Goal: Register for event/course

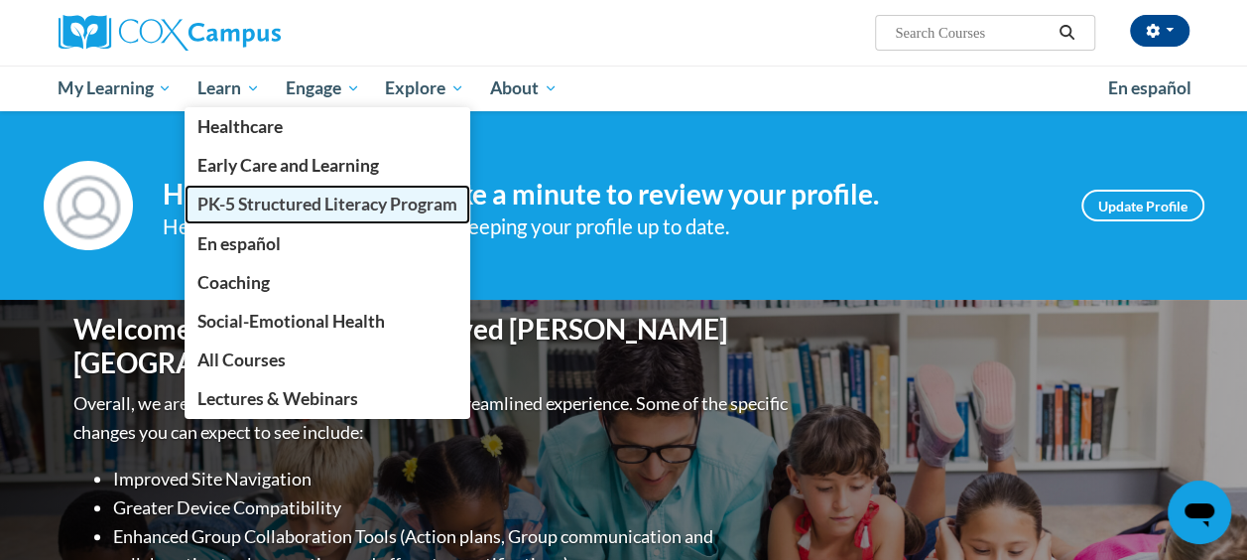
click at [278, 204] on span "PK-5 Structured Literacy Program" at bounding box center [327, 203] width 260 height 21
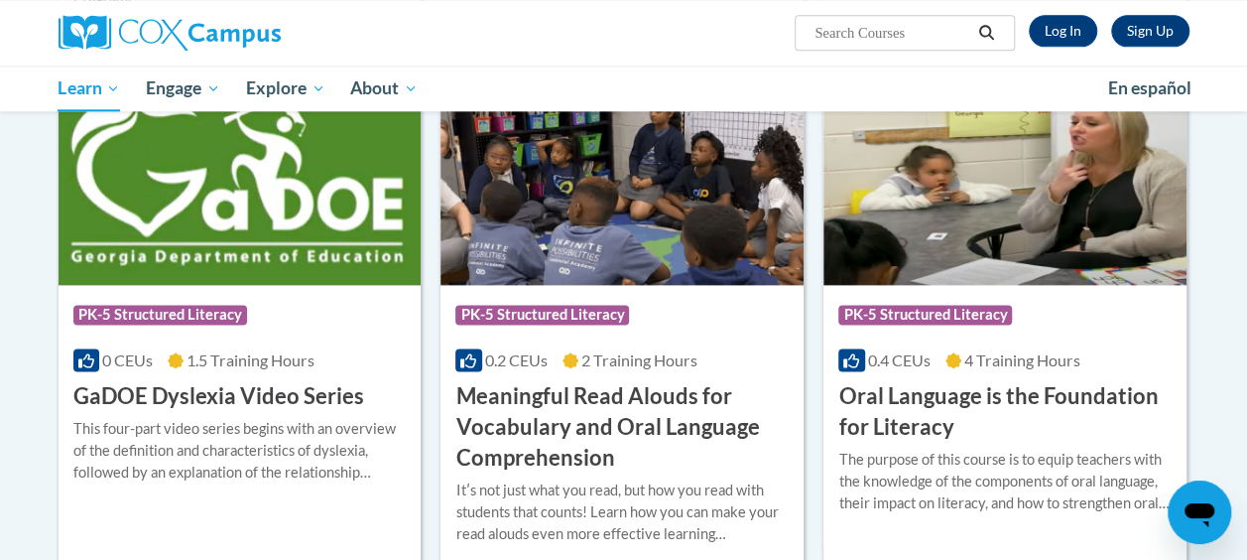
scroll to position [1185, 0]
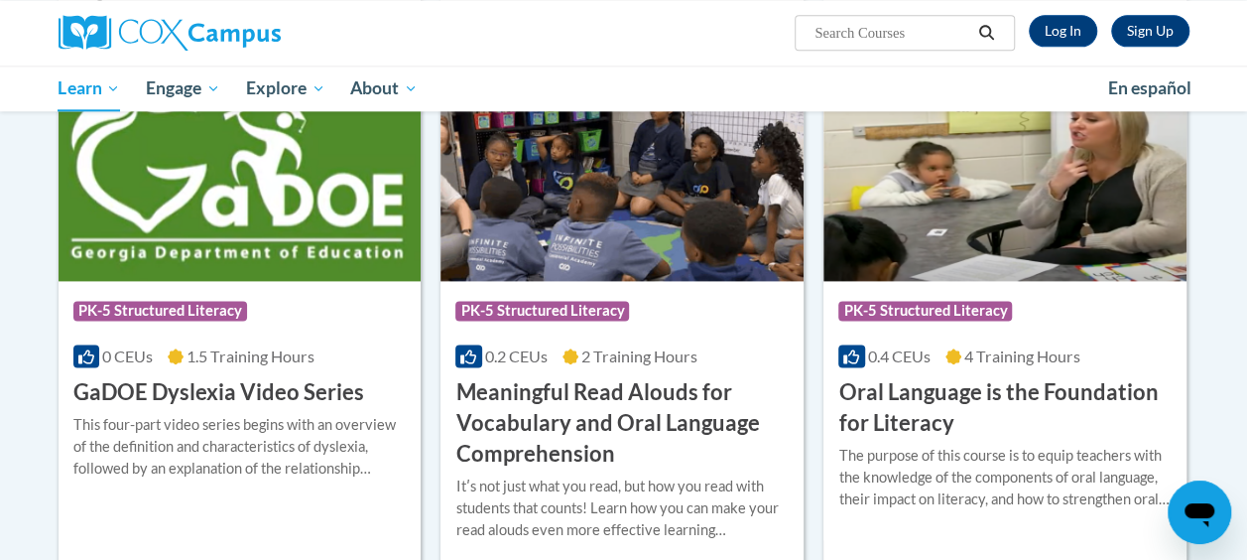
click at [912, 412] on h3 "Oral Language is the Foundation for Literacy" at bounding box center [1004, 408] width 333 height 62
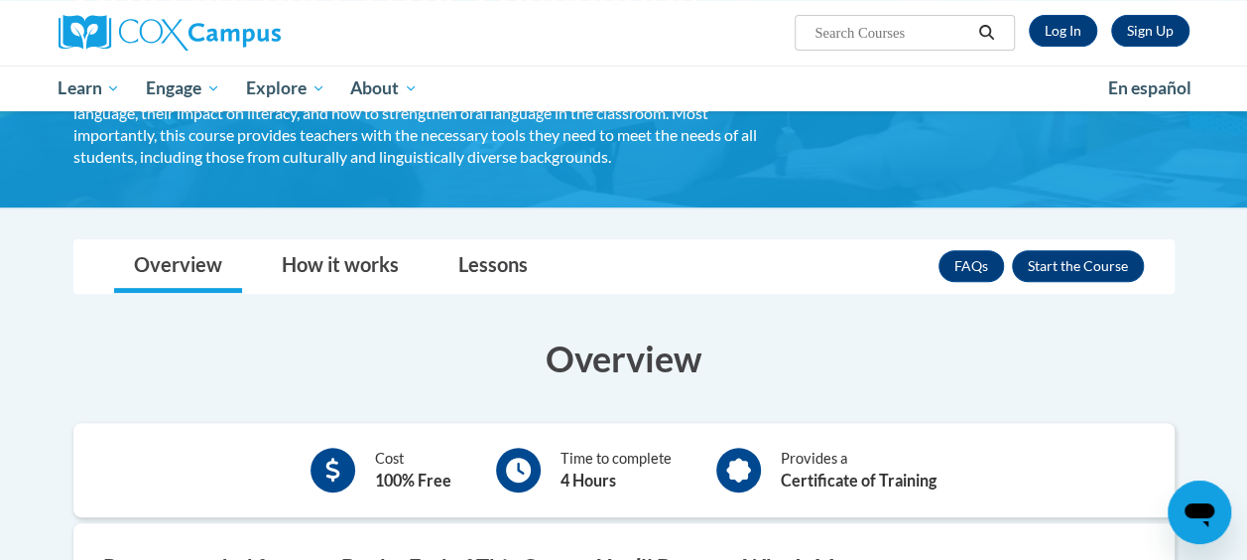
scroll to position [171, 0]
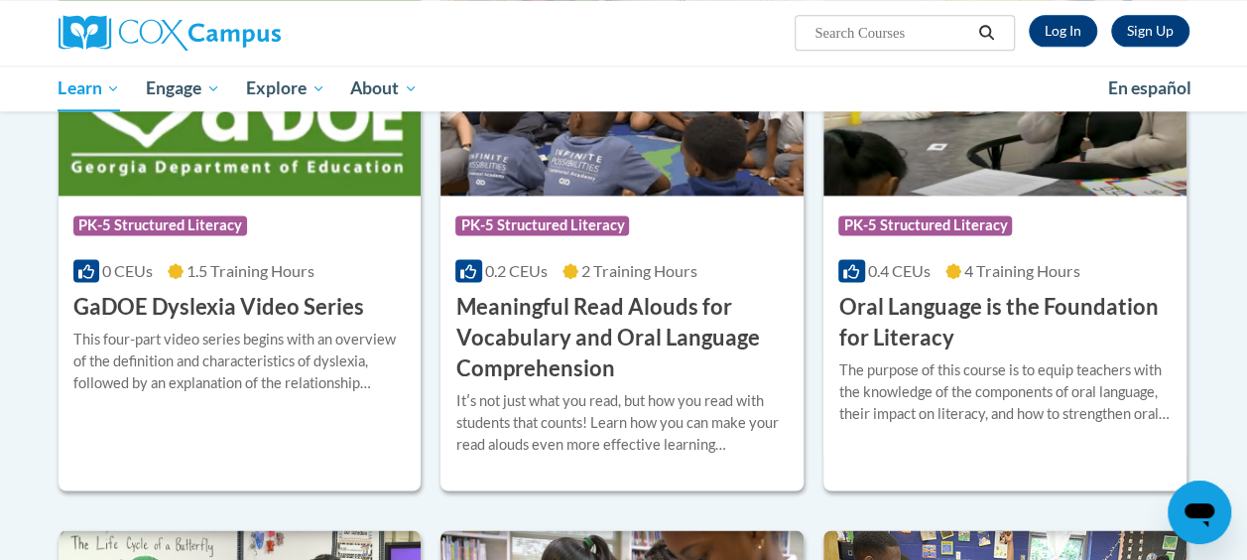
scroll to position [1278, 0]
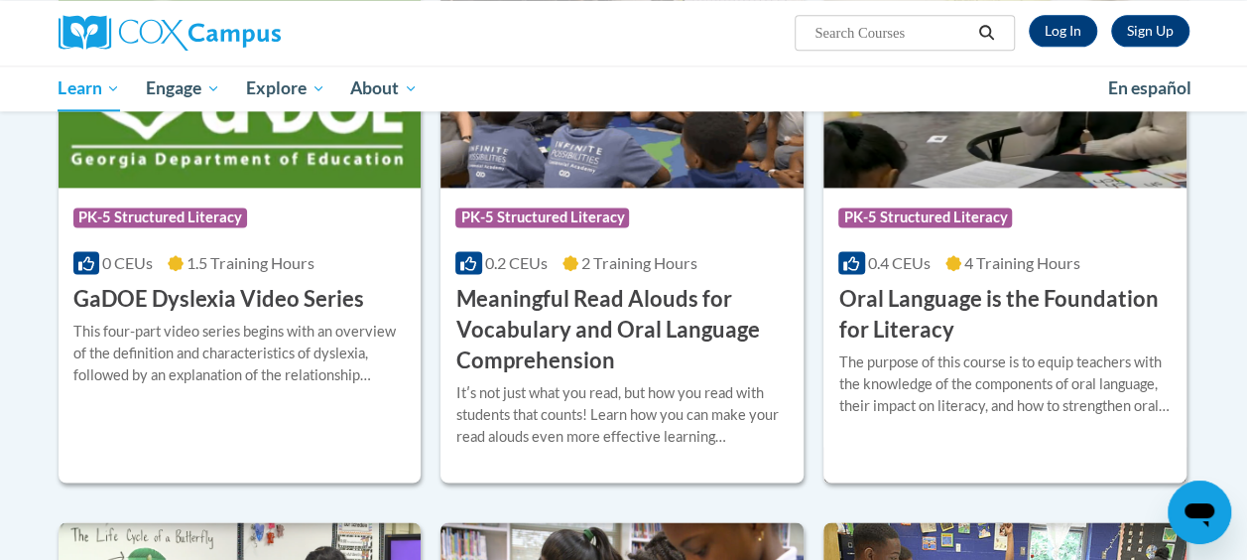
click at [939, 312] on h3 "Oral Language is the Foundation for Literacy" at bounding box center [1004, 315] width 333 height 62
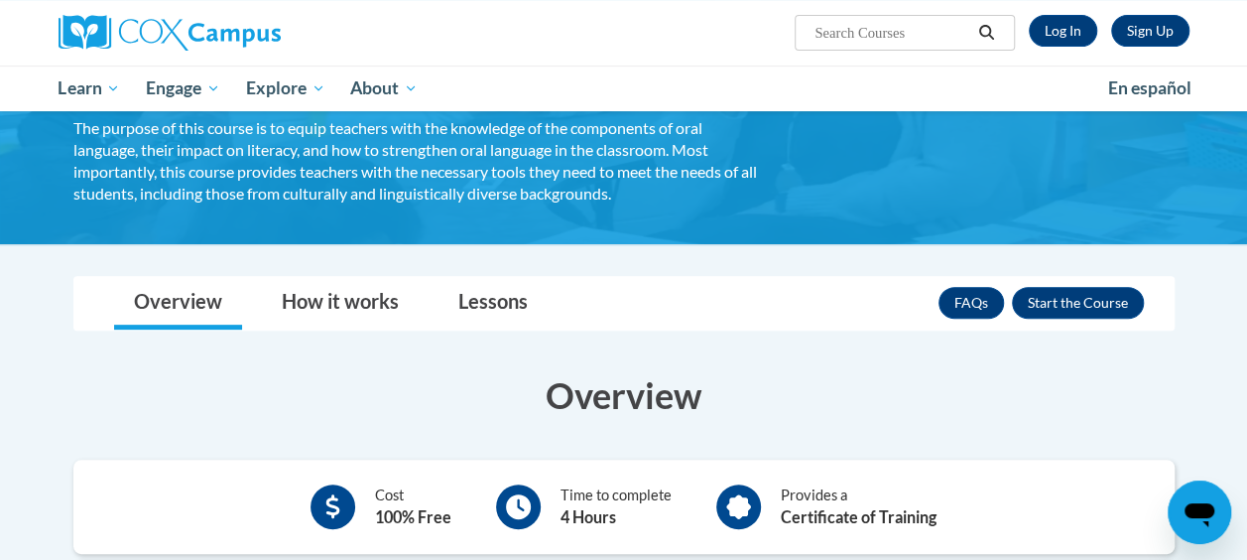
scroll to position [212, 0]
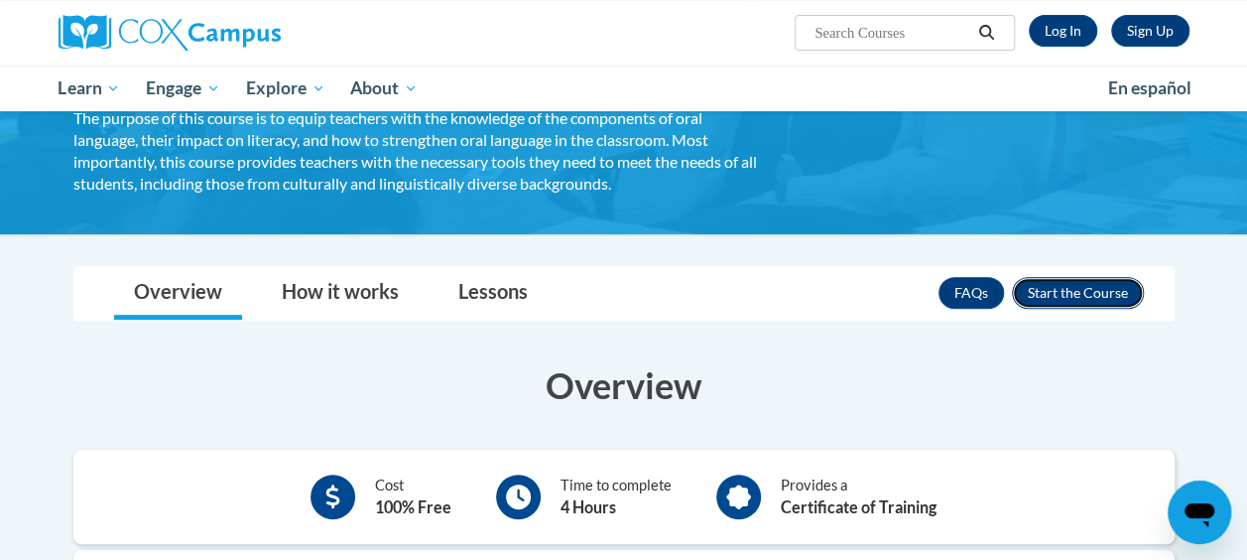
click at [1066, 300] on button "Enroll" at bounding box center [1078, 293] width 132 height 32
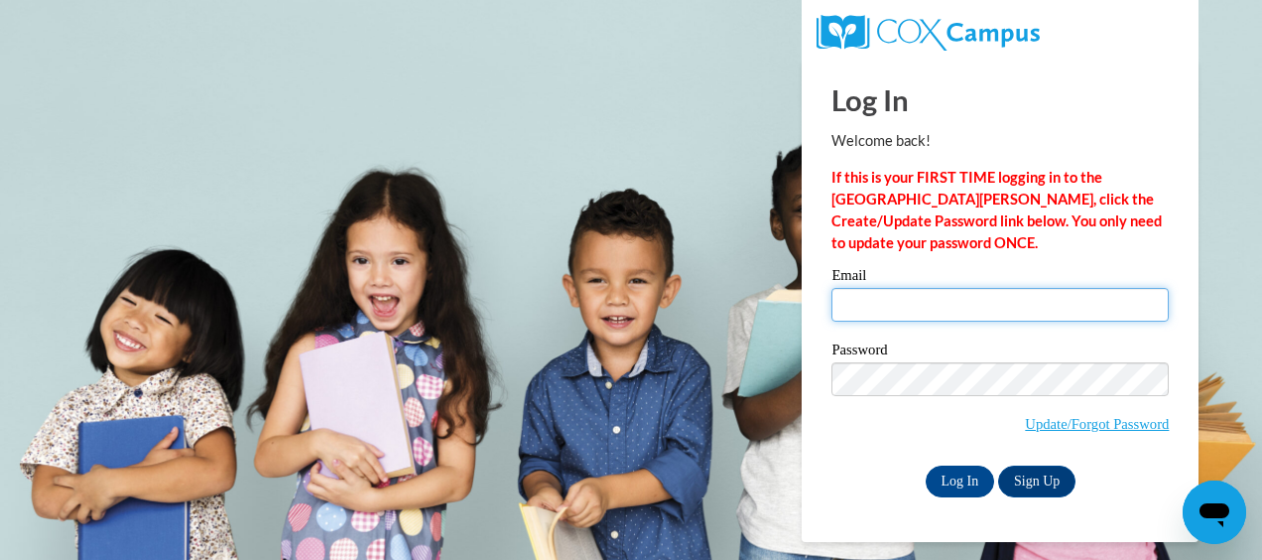
click at [987, 298] on input "Email" at bounding box center [999, 305] width 337 height 34
type input "bianca_nieves04@yahoo.com"
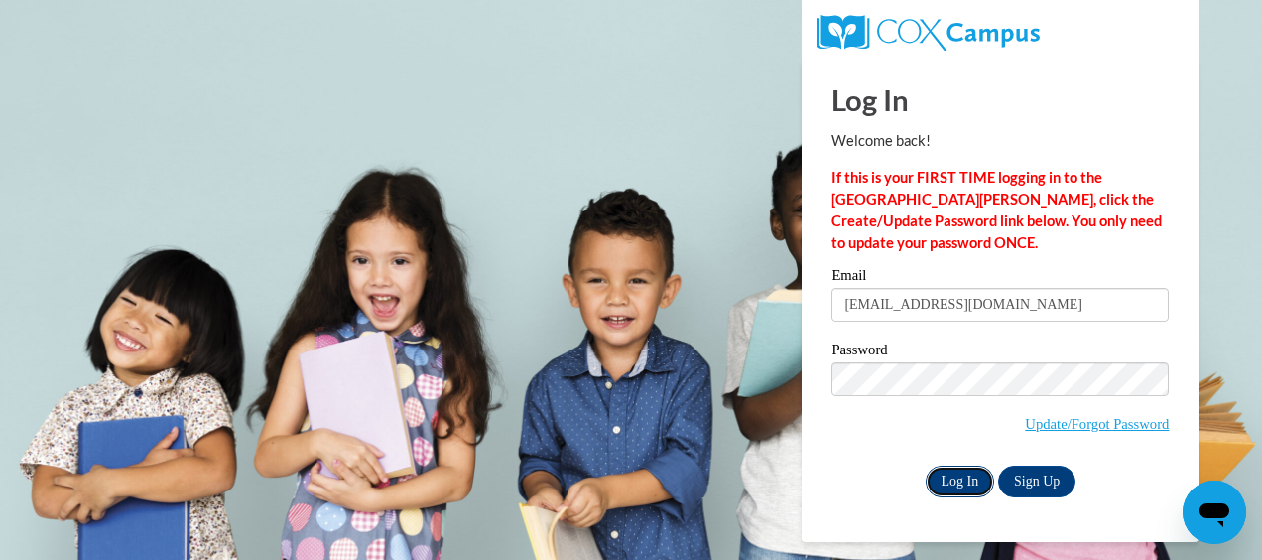
click at [940, 475] on input "Log In" at bounding box center [960, 481] width 69 height 32
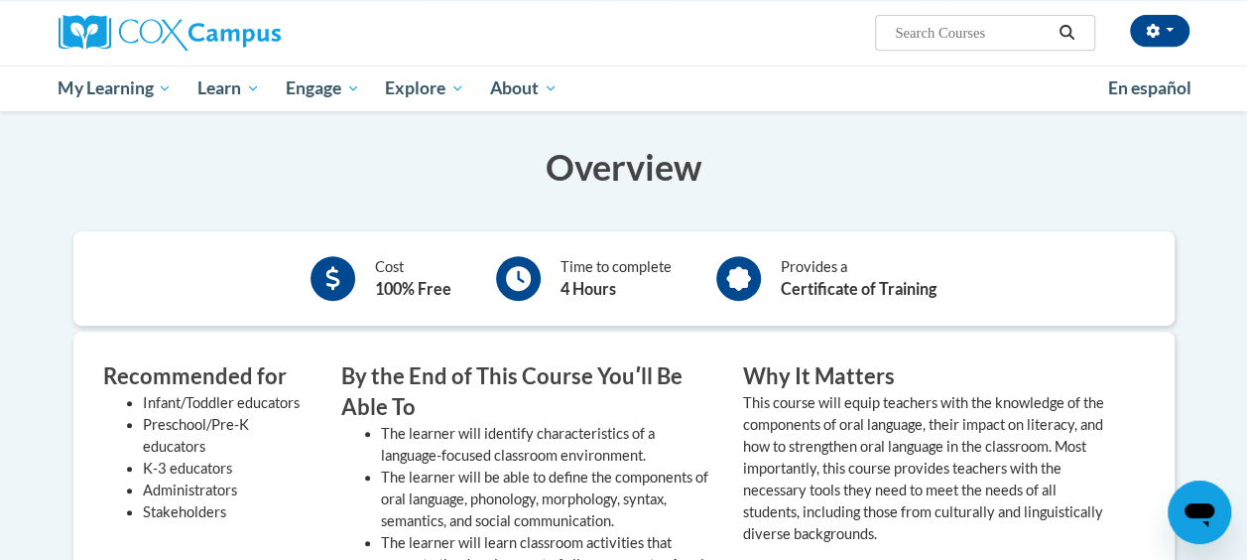
scroll to position [363, 0]
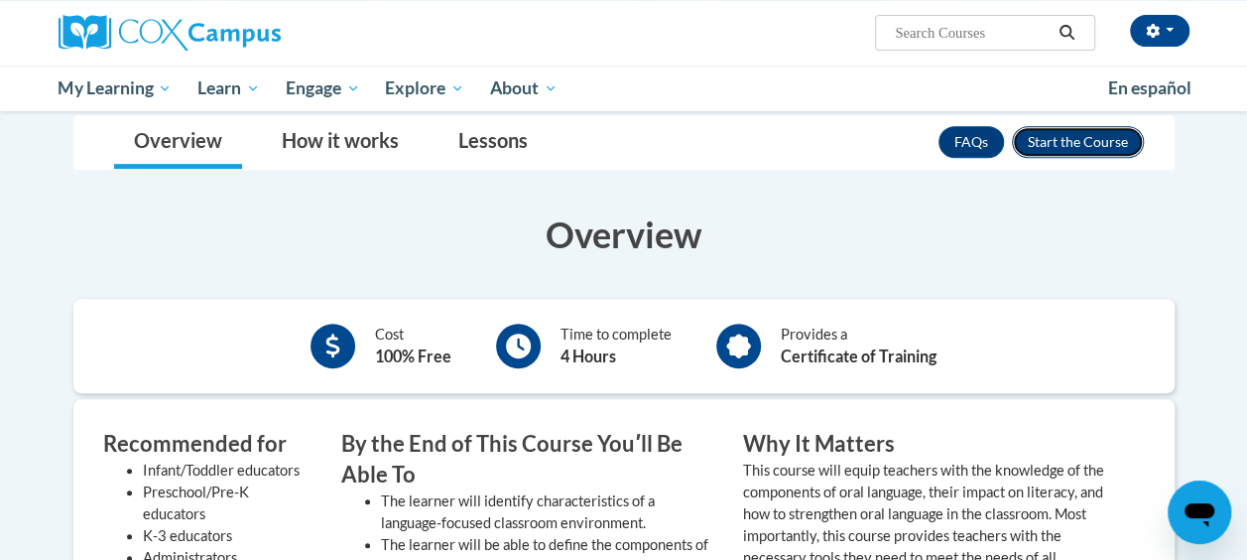
click at [1089, 142] on button "Enroll" at bounding box center [1078, 142] width 132 height 32
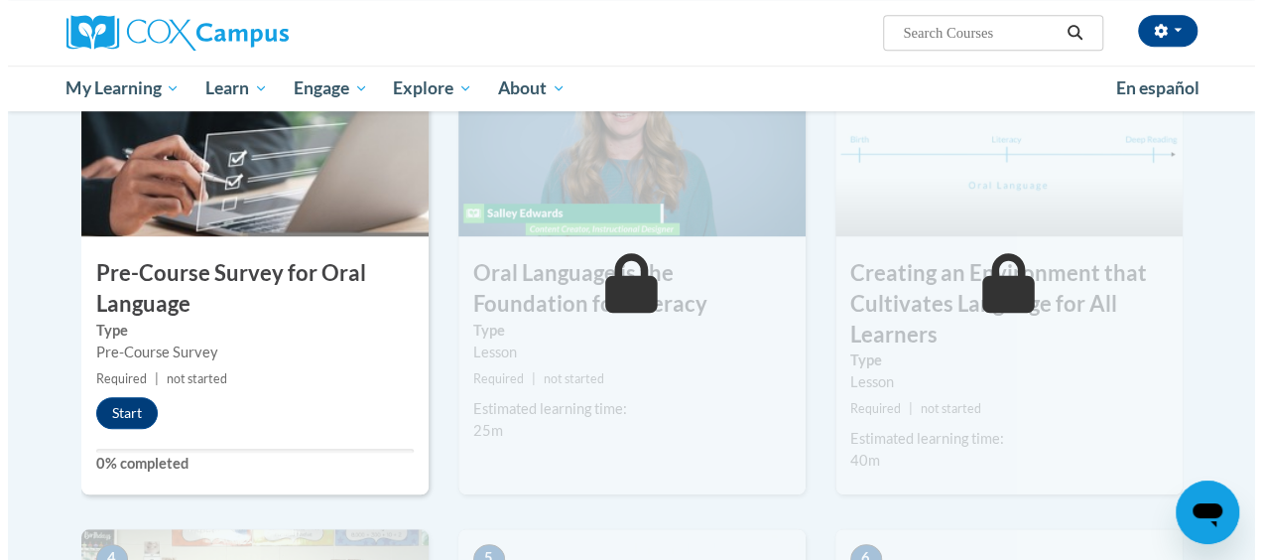
scroll to position [531, 0]
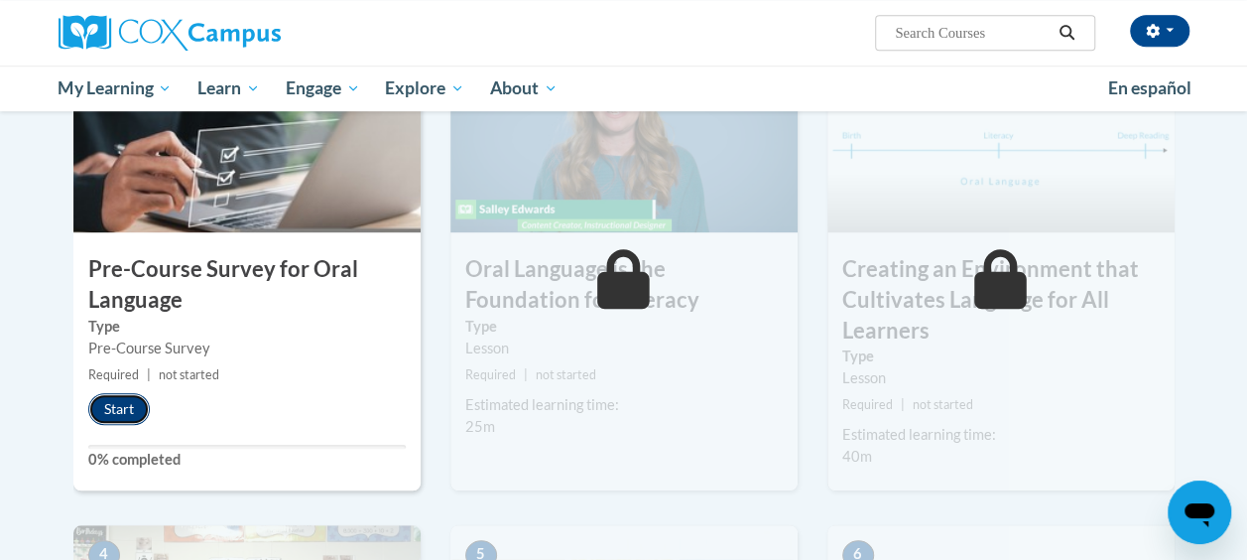
click at [105, 421] on button "Start" at bounding box center [119, 409] width 62 height 32
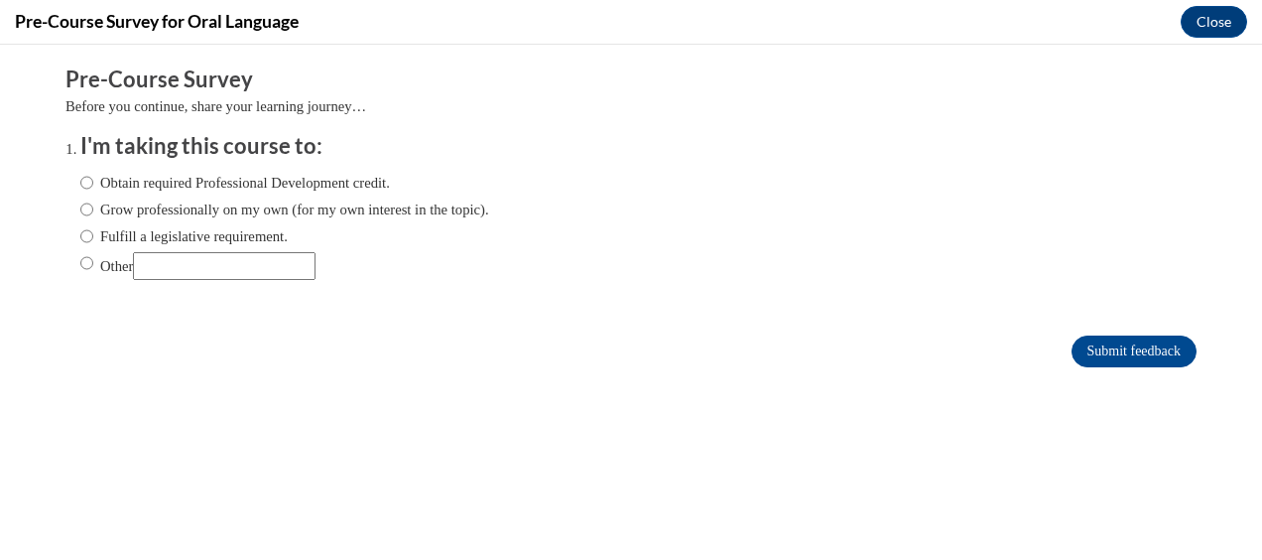
scroll to position [0, 0]
click at [80, 211] on input "Grow professionally on my own (for my own interest in the topic)." at bounding box center [86, 209] width 13 height 22
radio input "true"
click at [1130, 359] on input "Submit feedback" at bounding box center [1134, 351] width 125 height 32
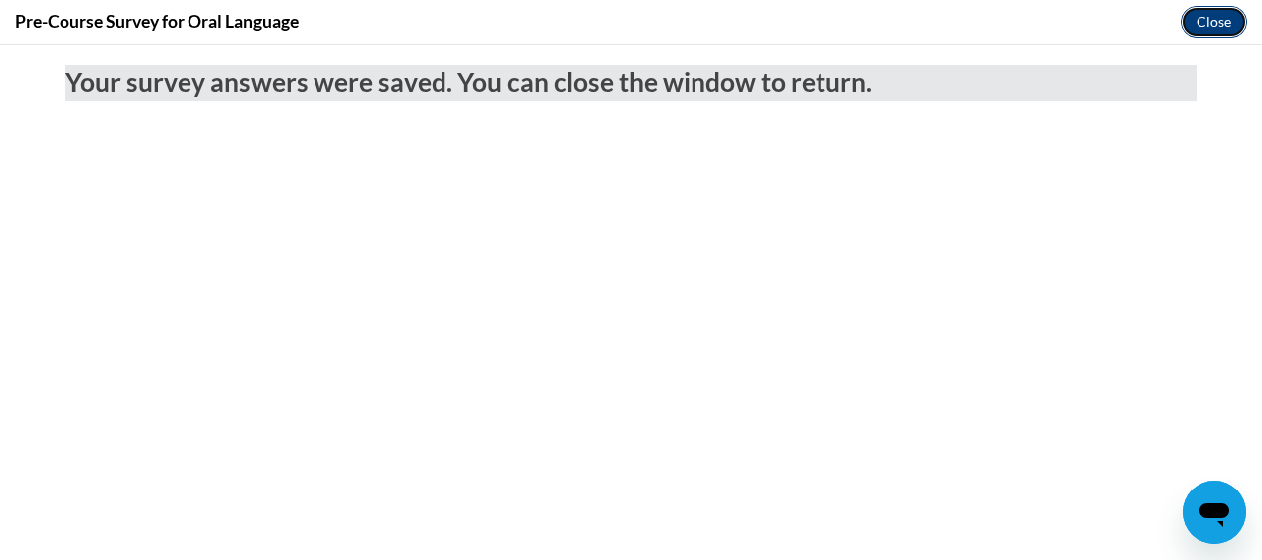
click at [1201, 23] on button "Close" at bounding box center [1214, 22] width 66 height 32
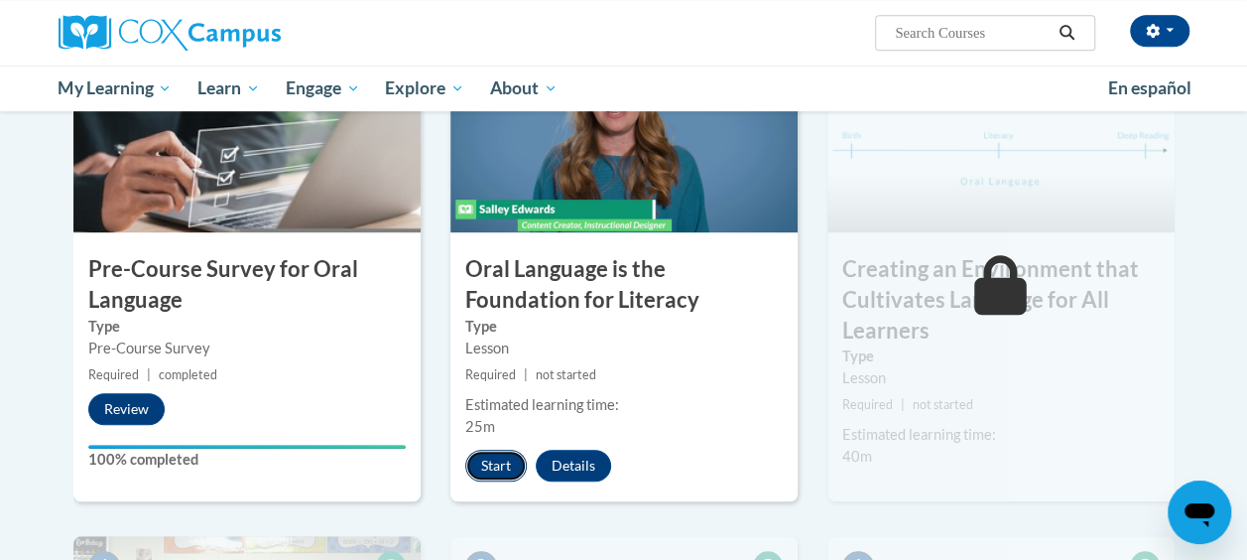
click at [495, 470] on button "Start" at bounding box center [496, 465] width 62 height 32
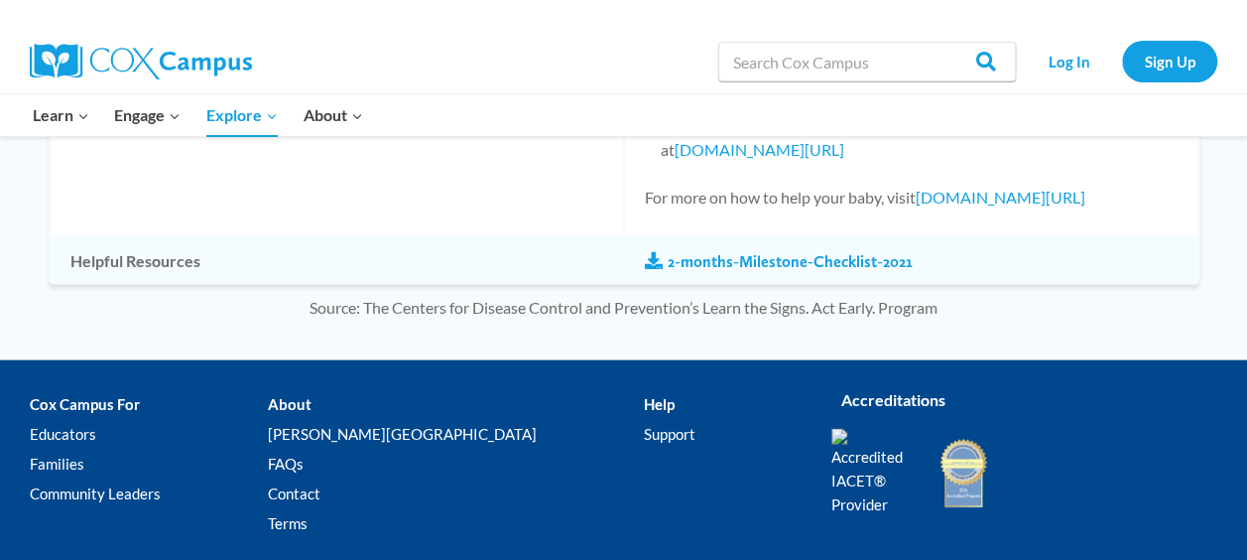
scroll to position [1959, 0]
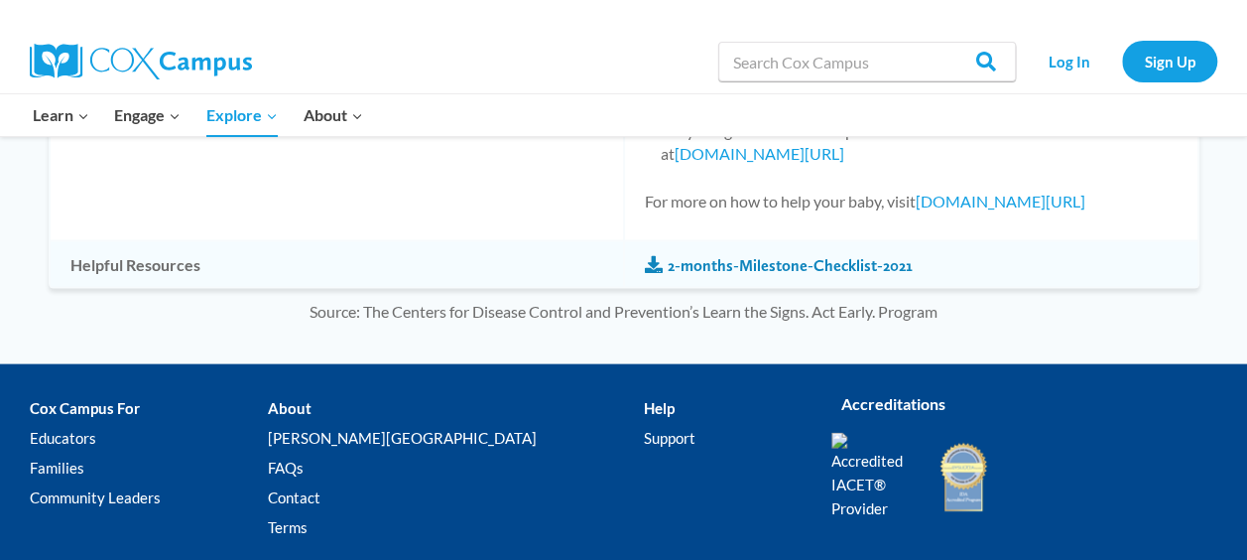
click at [793, 260] on link "2-months-Milestone-Checklist-2021" at bounding box center [779, 266] width 268 height 22
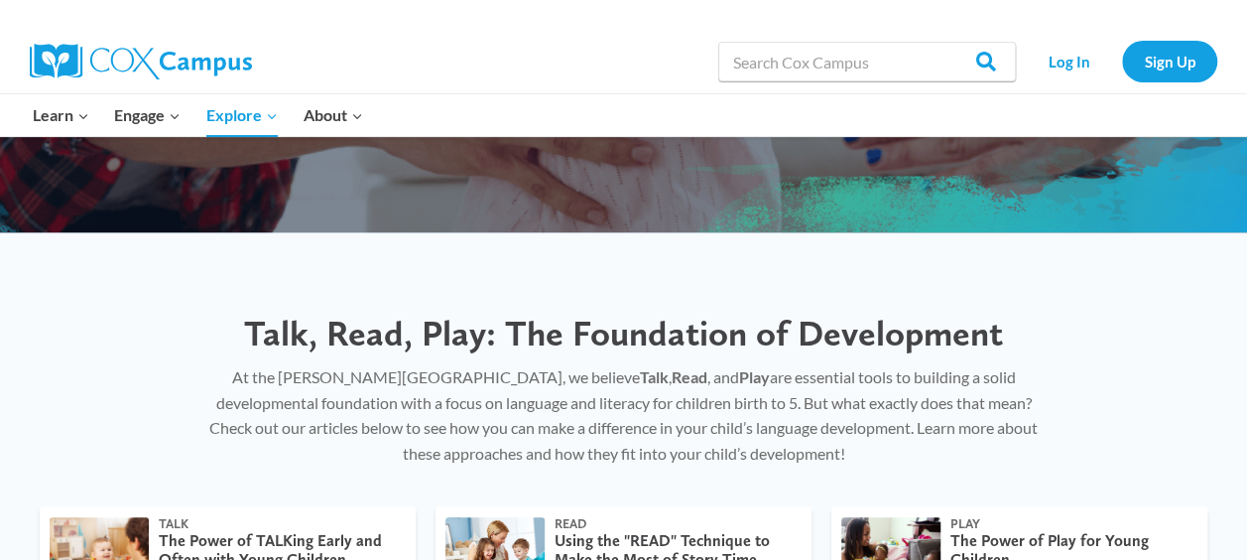
scroll to position [0, 0]
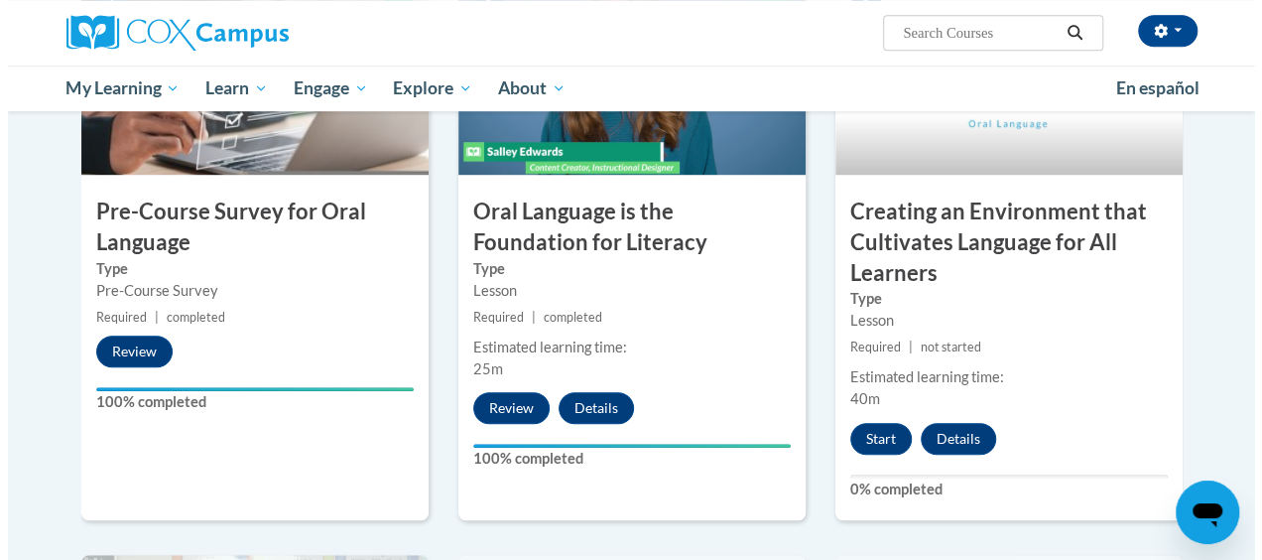
scroll to position [573, 0]
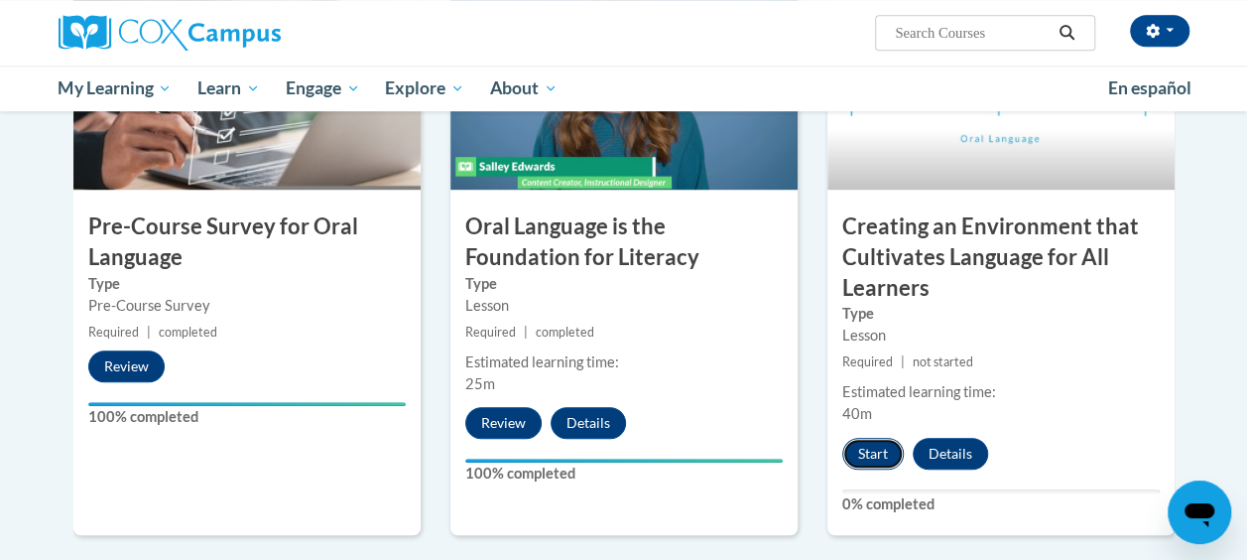
click at [867, 452] on button "Start" at bounding box center [873, 454] width 62 height 32
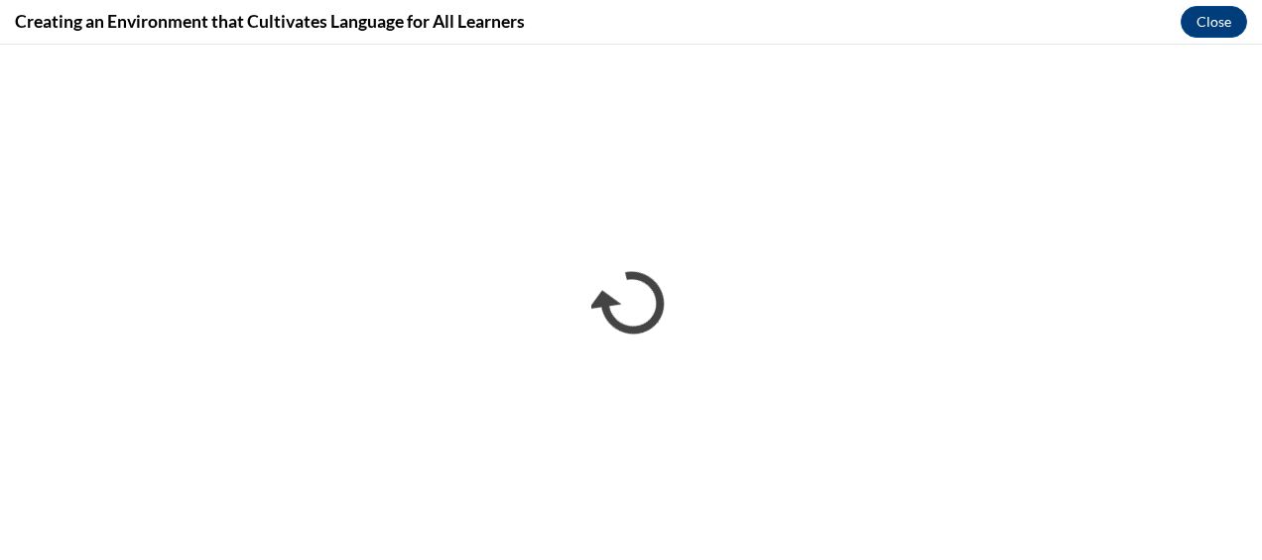
scroll to position [0, 0]
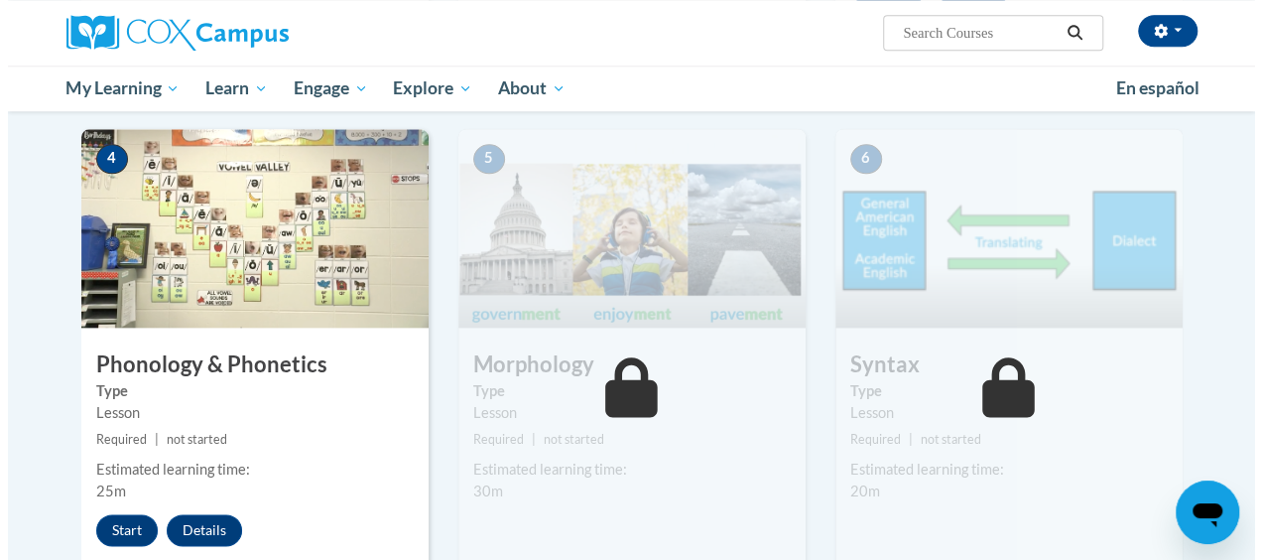
scroll to position [1089, 0]
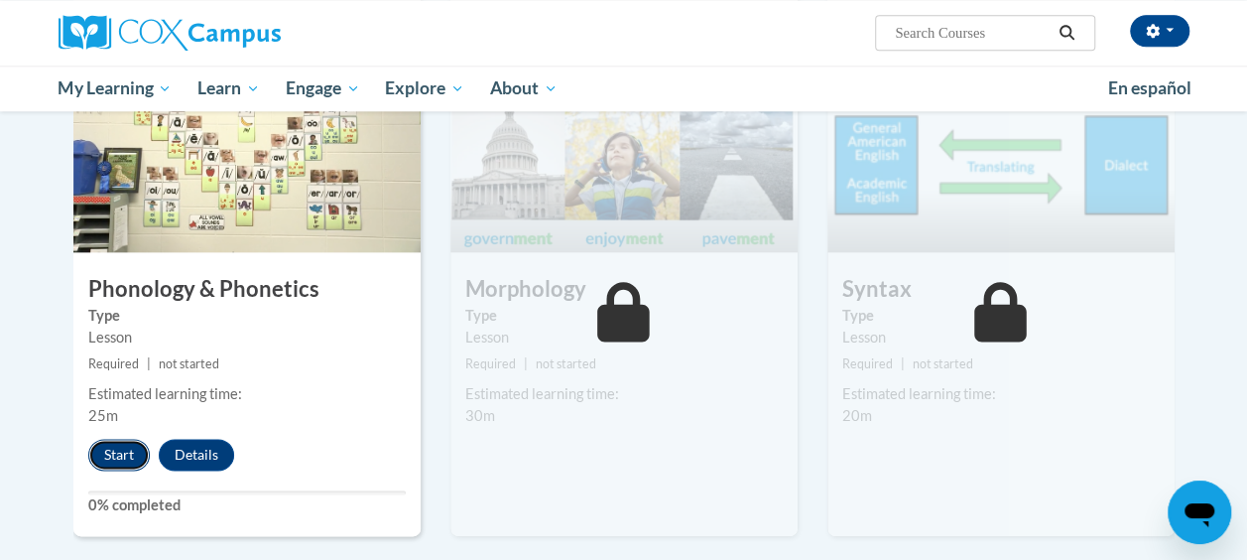
click at [125, 450] on button "Start" at bounding box center [119, 455] width 62 height 32
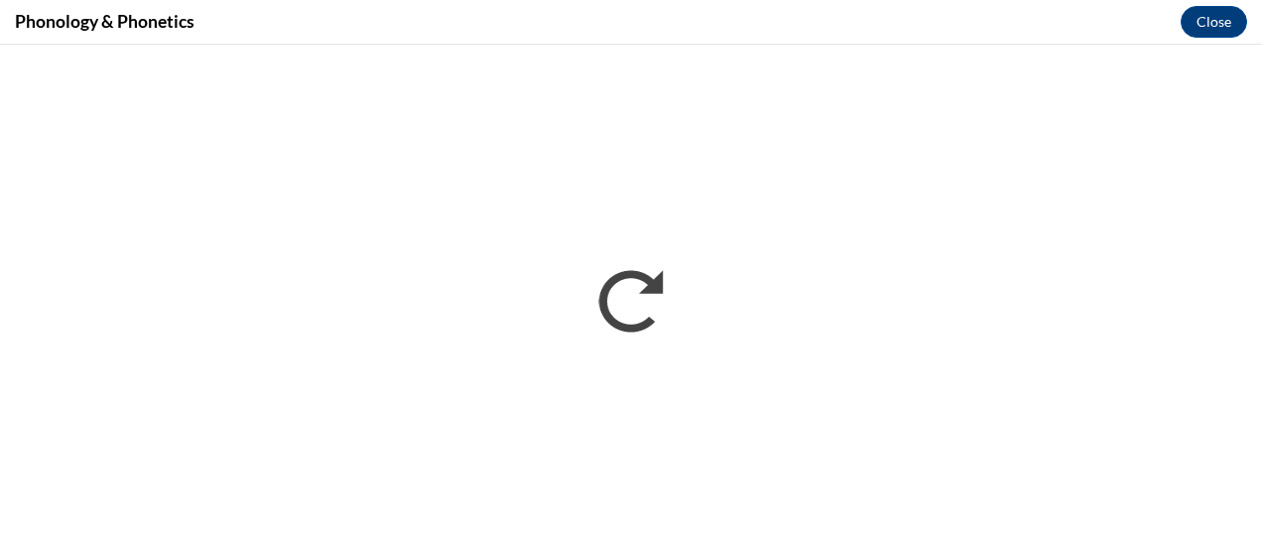
scroll to position [0, 0]
click at [596, 22] on div "Phonology & Phonetics Close" at bounding box center [631, 22] width 1262 height 45
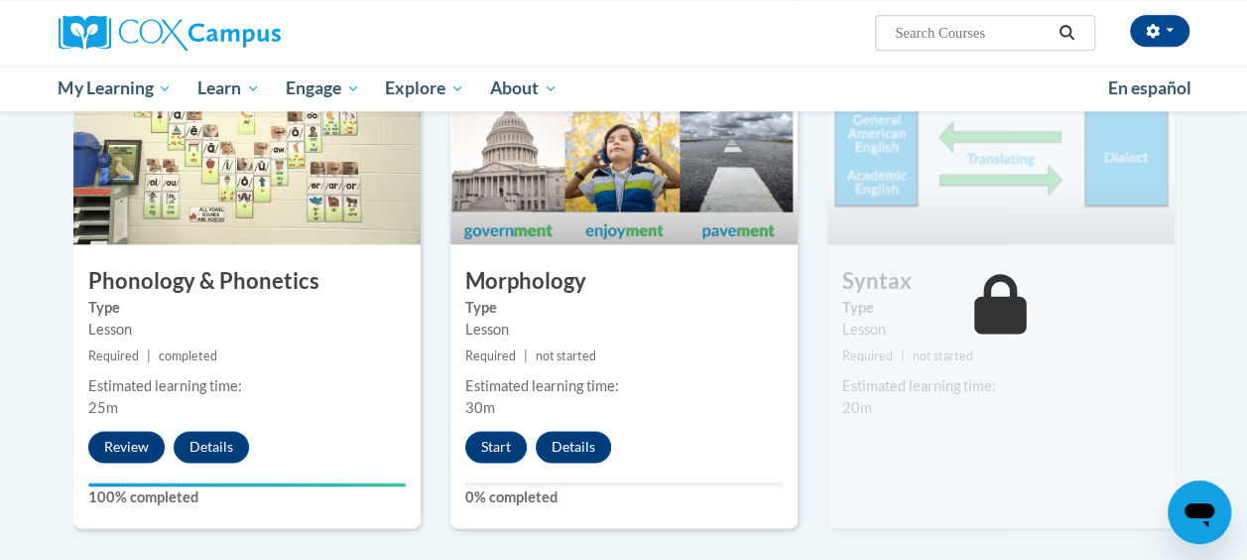
scroll to position [1031, 0]
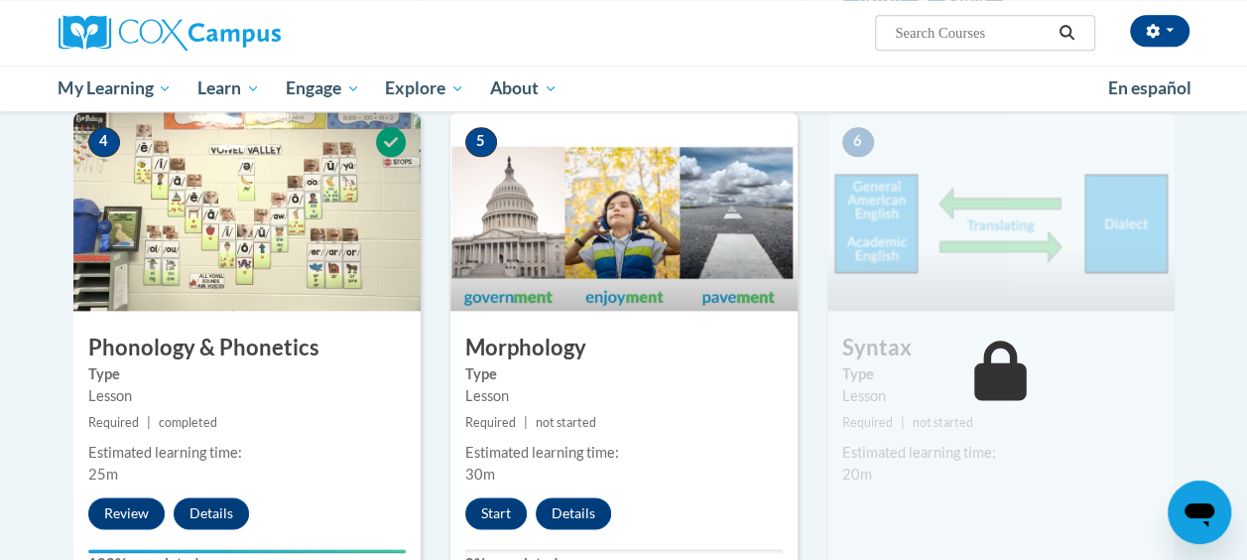
click at [1014, 259] on img at bounding box center [1000, 211] width 347 height 198
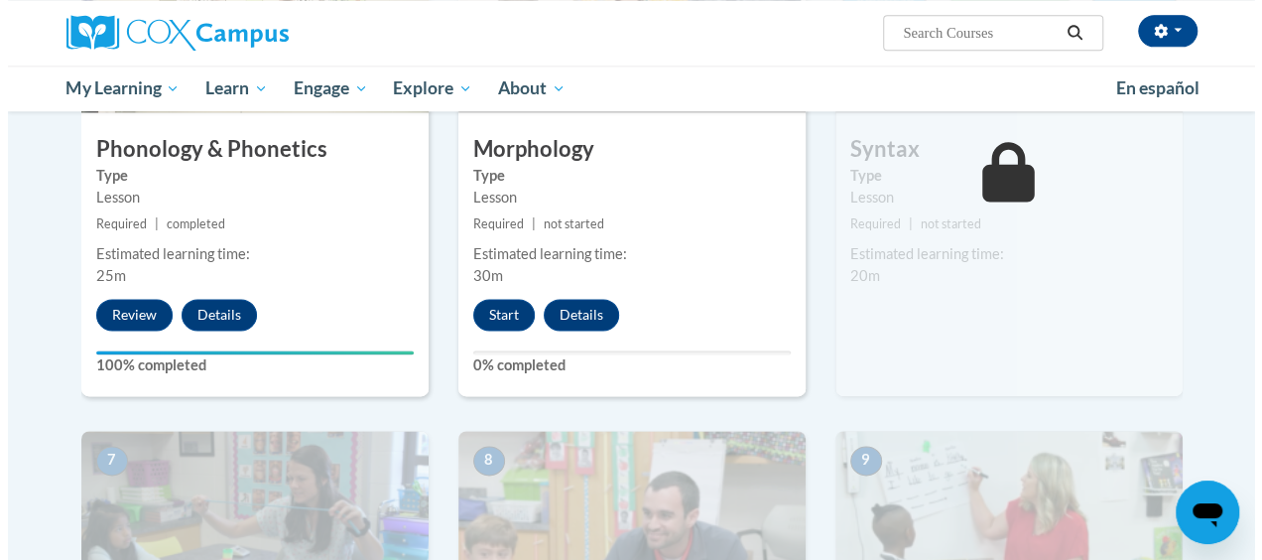
scroll to position [1322, 0]
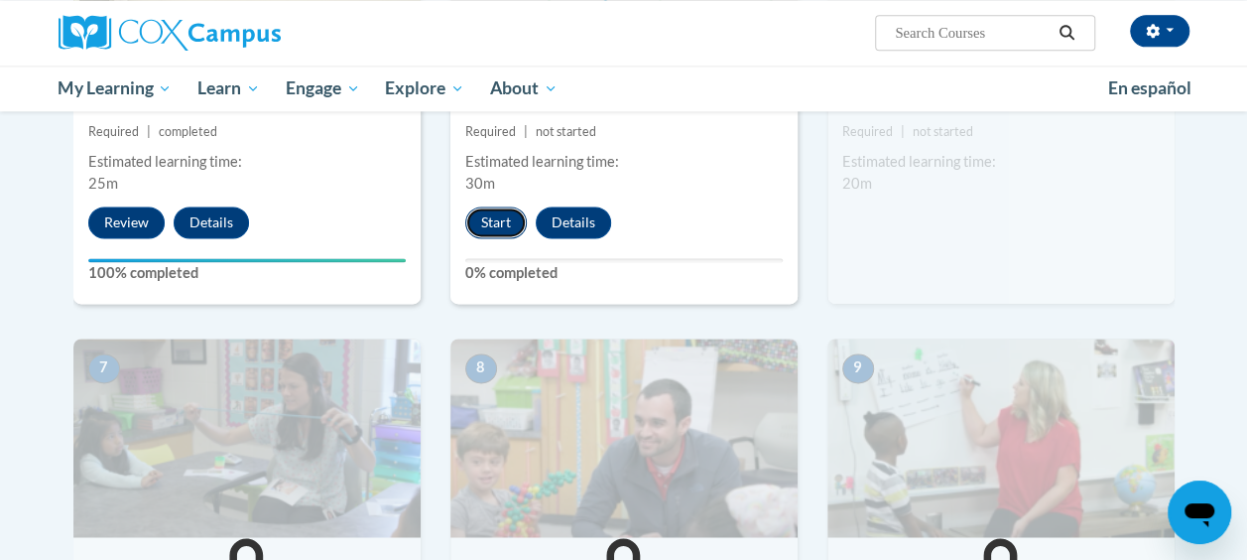
click at [500, 216] on button "Start" at bounding box center [496, 222] width 62 height 32
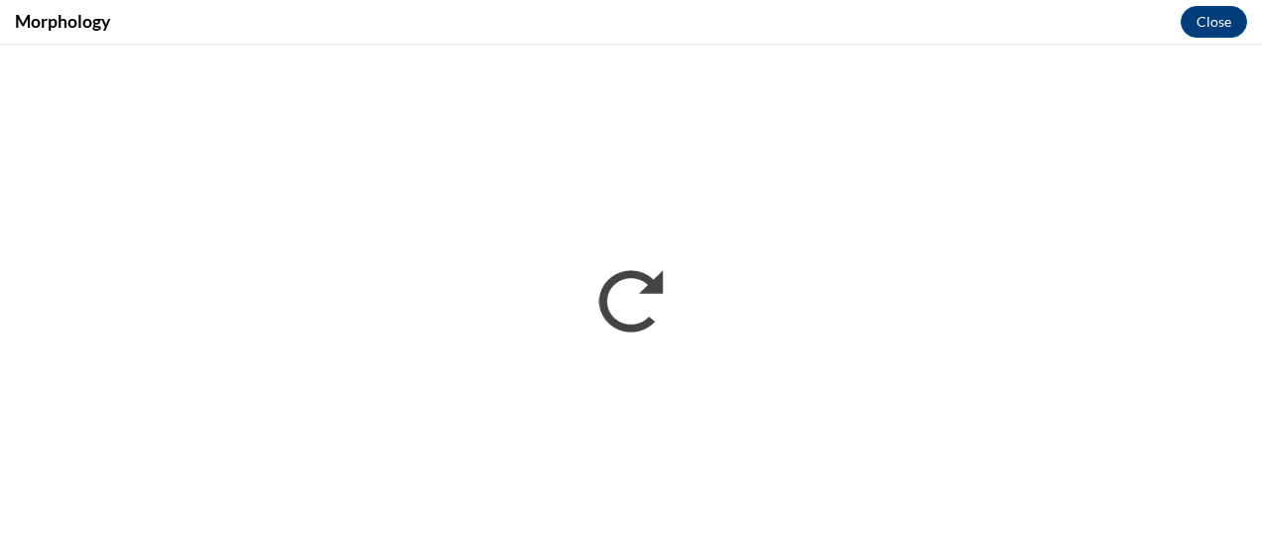
scroll to position [0, 0]
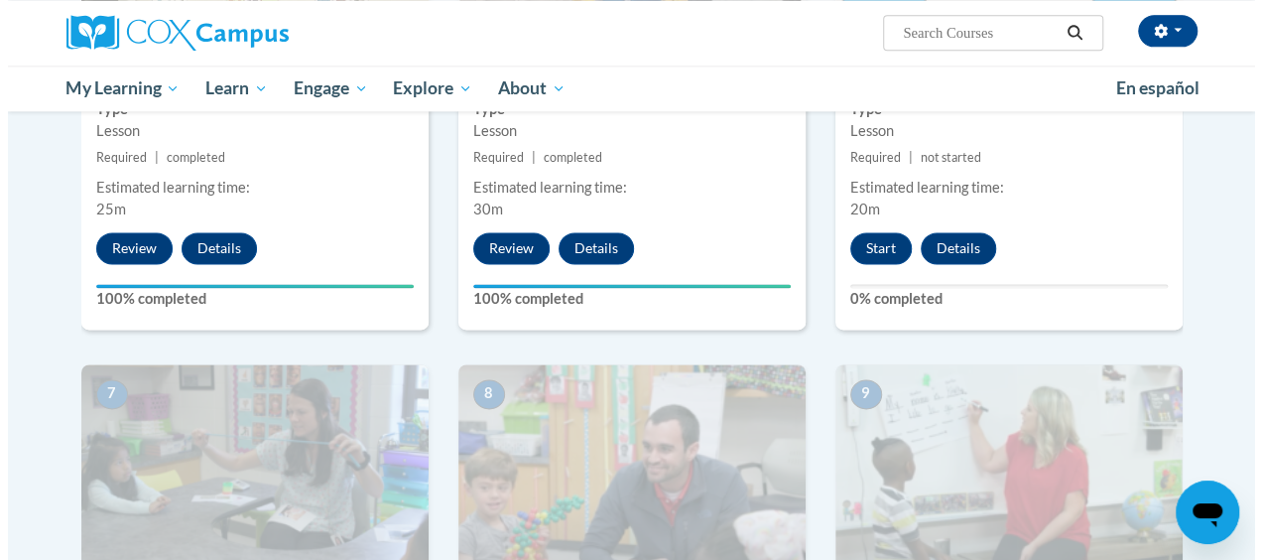
scroll to position [1300, 0]
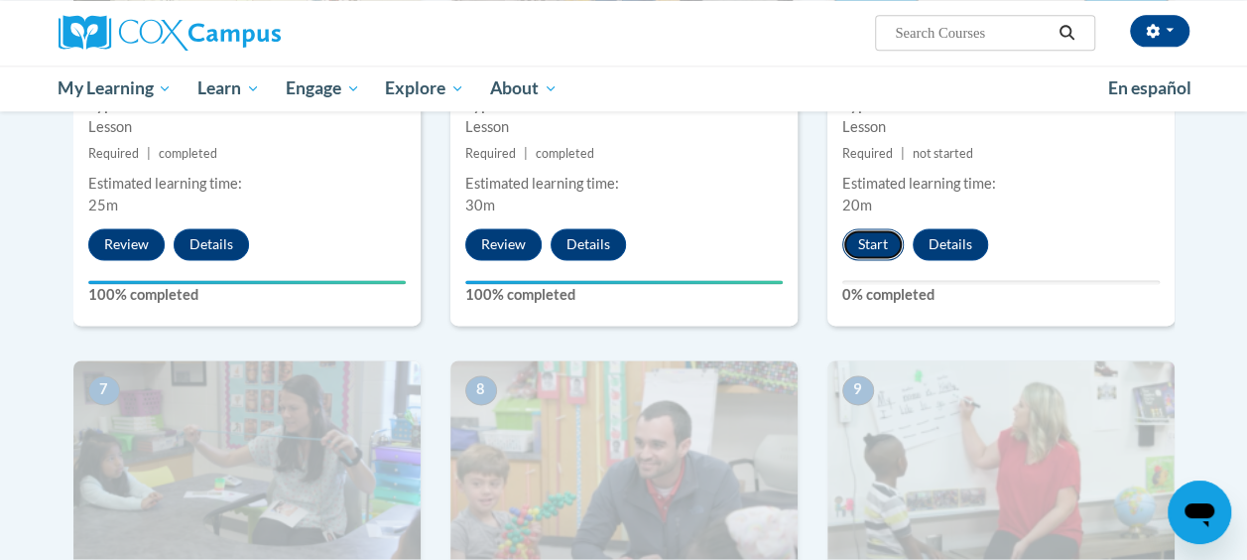
click at [858, 250] on button "Start" at bounding box center [873, 244] width 62 height 32
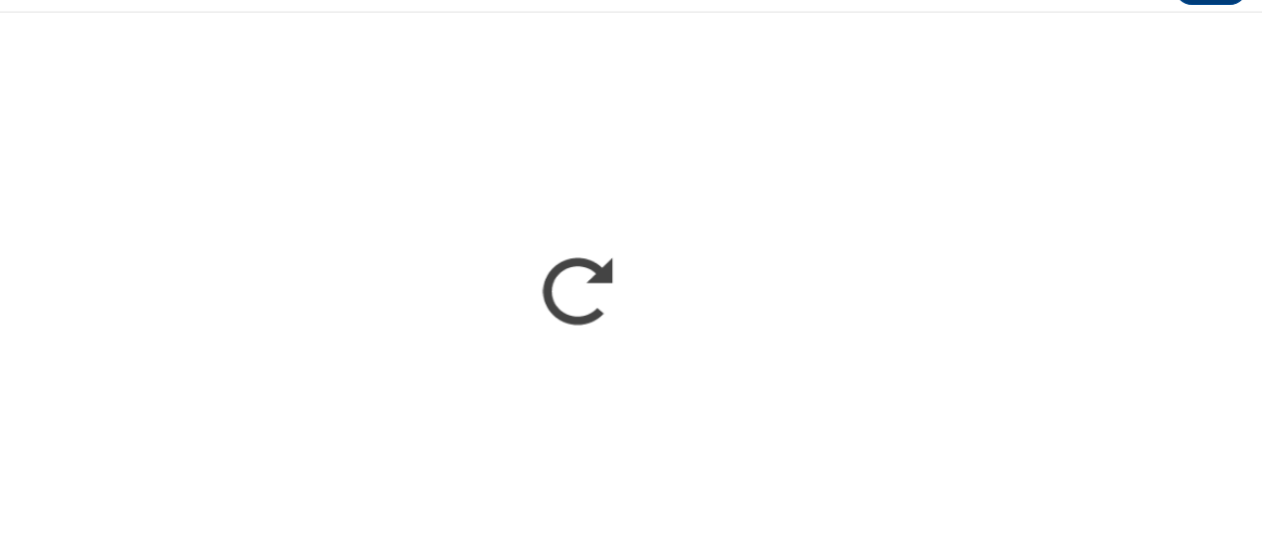
scroll to position [1257, 0]
